Goal: Task Accomplishment & Management: Manage account settings

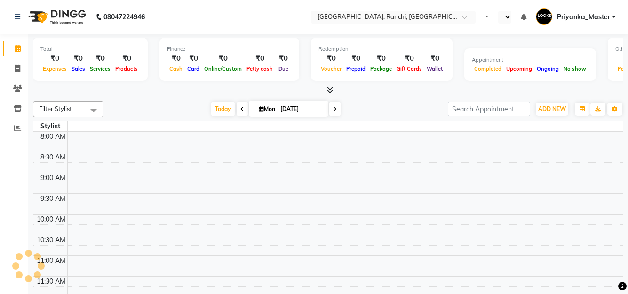
select select "en"
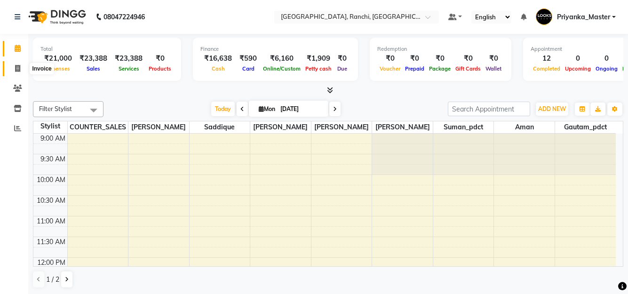
click at [22, 67] on span at bounding box center [17, 69] width 16 height 11
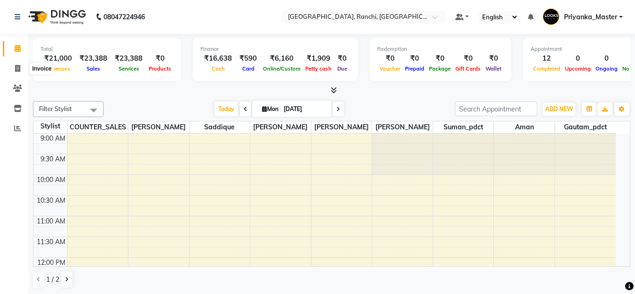
select select "6463"
select select "service"
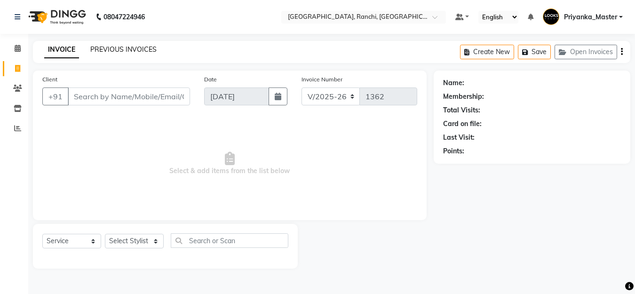
click at [113, 48] on link "PREVIOUS INVOICES" at bounding box center [123, 49] width 66 height 8
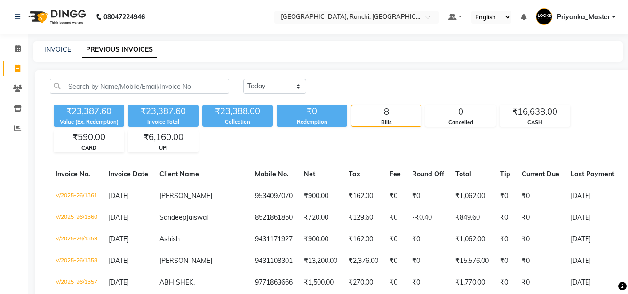
click at [372, 86] on div "[DATE] [DATE] Custom Range" at bounding box center [429, 86] width 372 height 15
click at [19, 44] on span at bounding box center [17, 48] width 16 height 11
